Goal: Find specific page/section: Find specific page/section

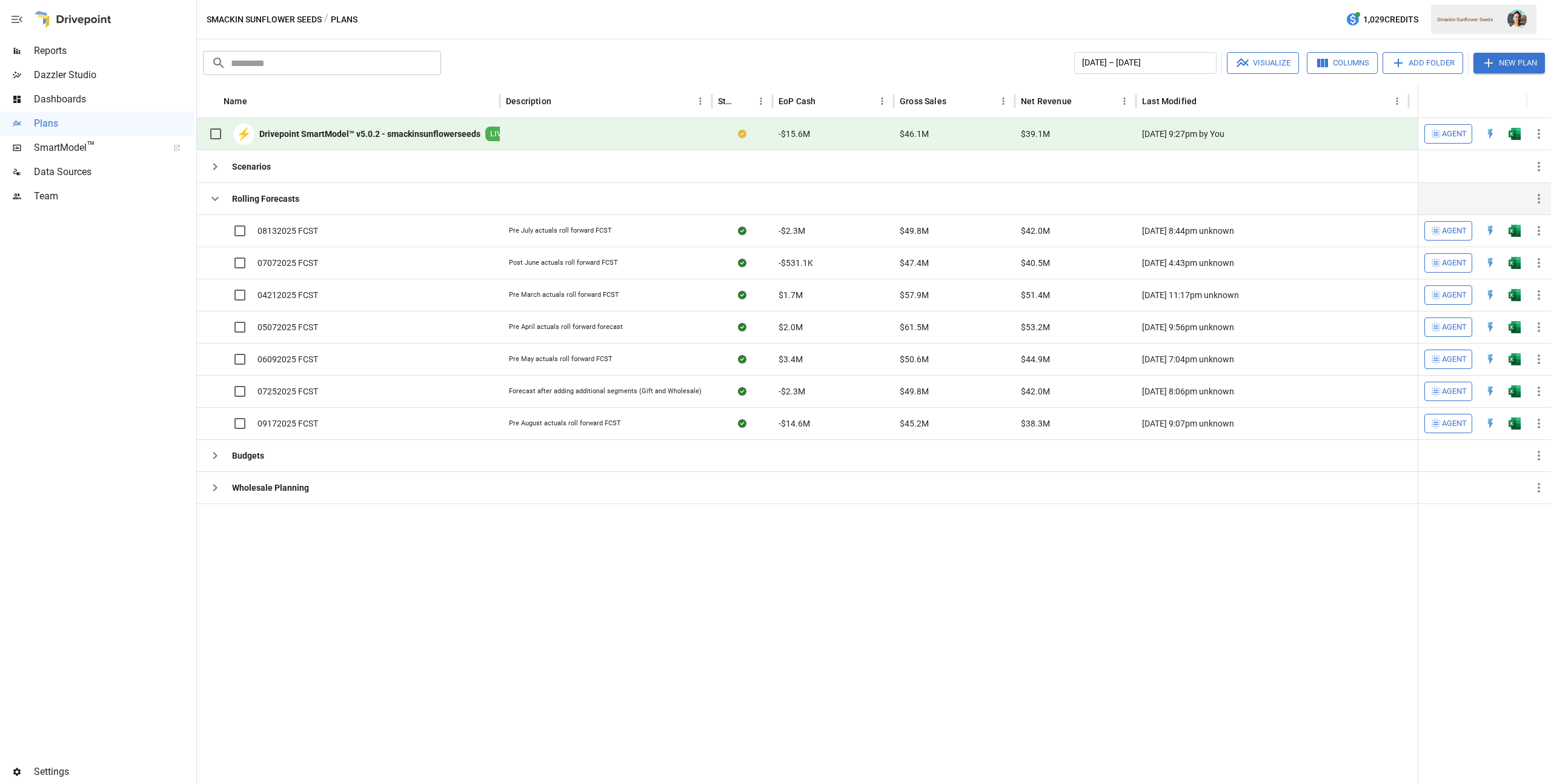
click at [214, 201] on icon "button" at bounding box center [215, 198] width 14 height 14
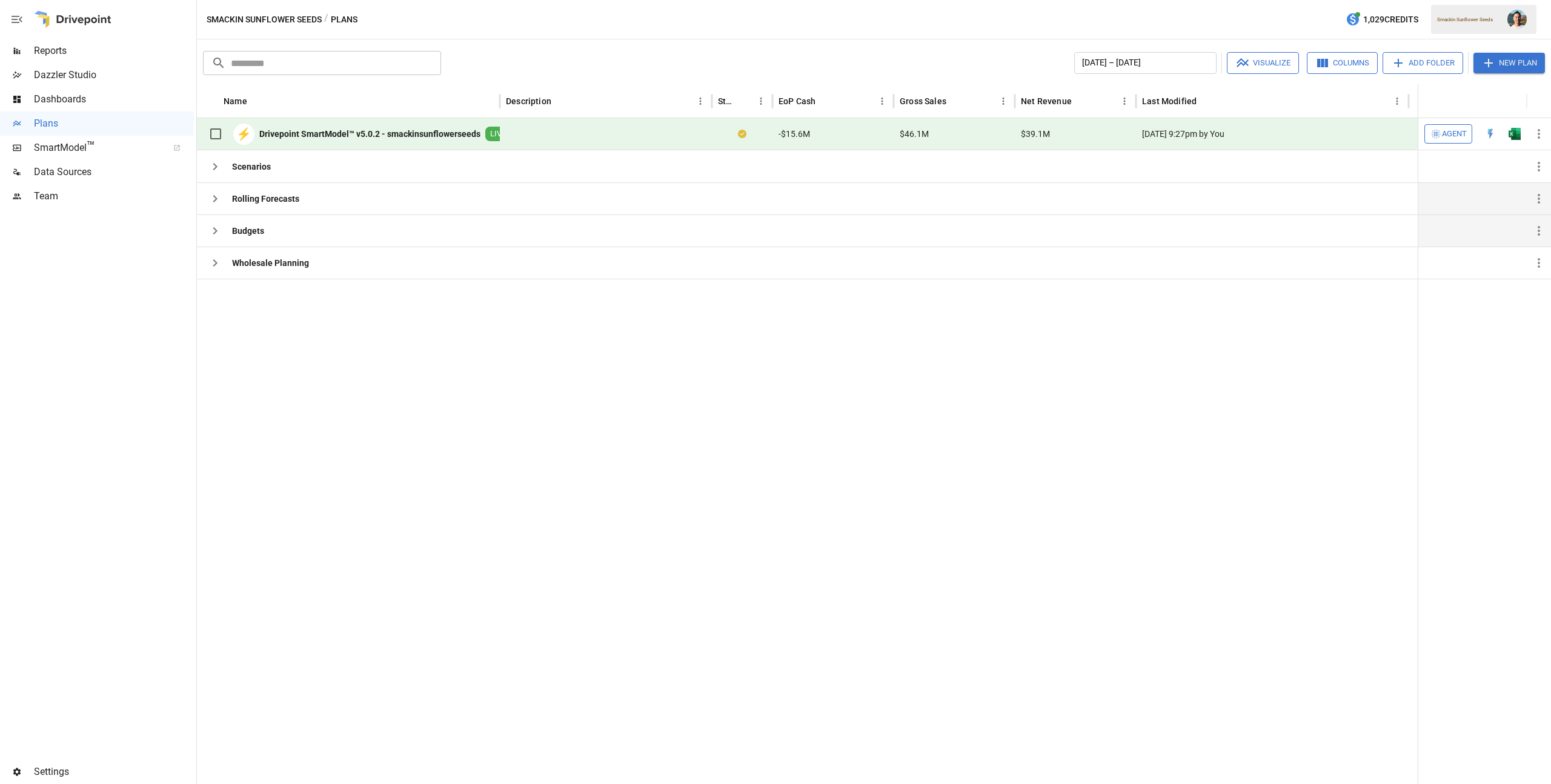
click at [222, 234] on icon "button" at bounding box center [215, 230] width 14 height 14
click at [220, 234] on icon "button" at bounding box center [215, 230] width 14 height 14
click at [221, 255] on button "button" at bounding box center [215, 263] width 24 height 24
click at [216, 176] on button "button" at bounding box center [215, 166] width 24 height 24
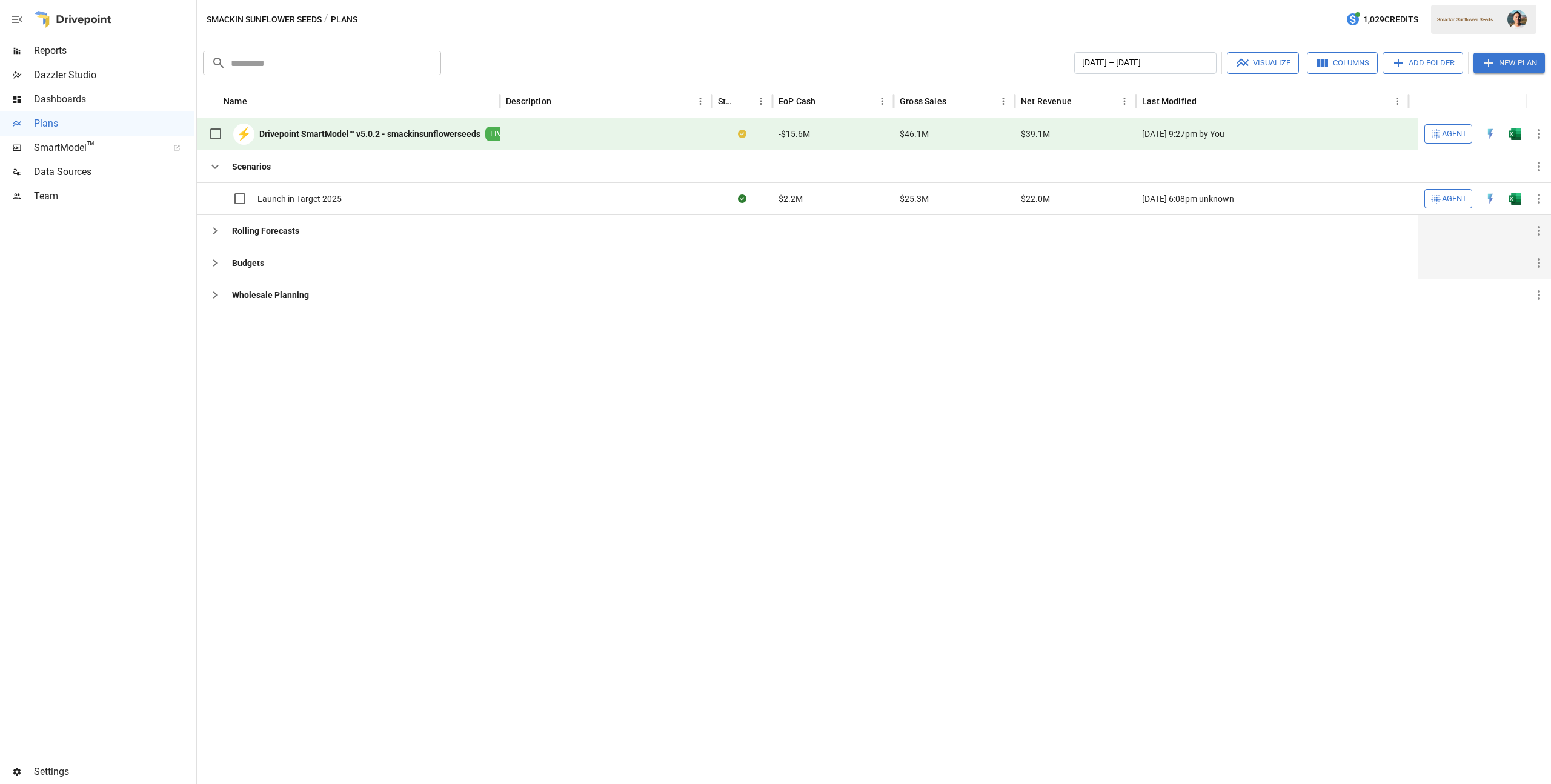
click at [103, 173] on span "Data Sources" at bounding box center [113, 172] width 160 height 14
